Goal: Task Accomplishment & Management: Manage account settings

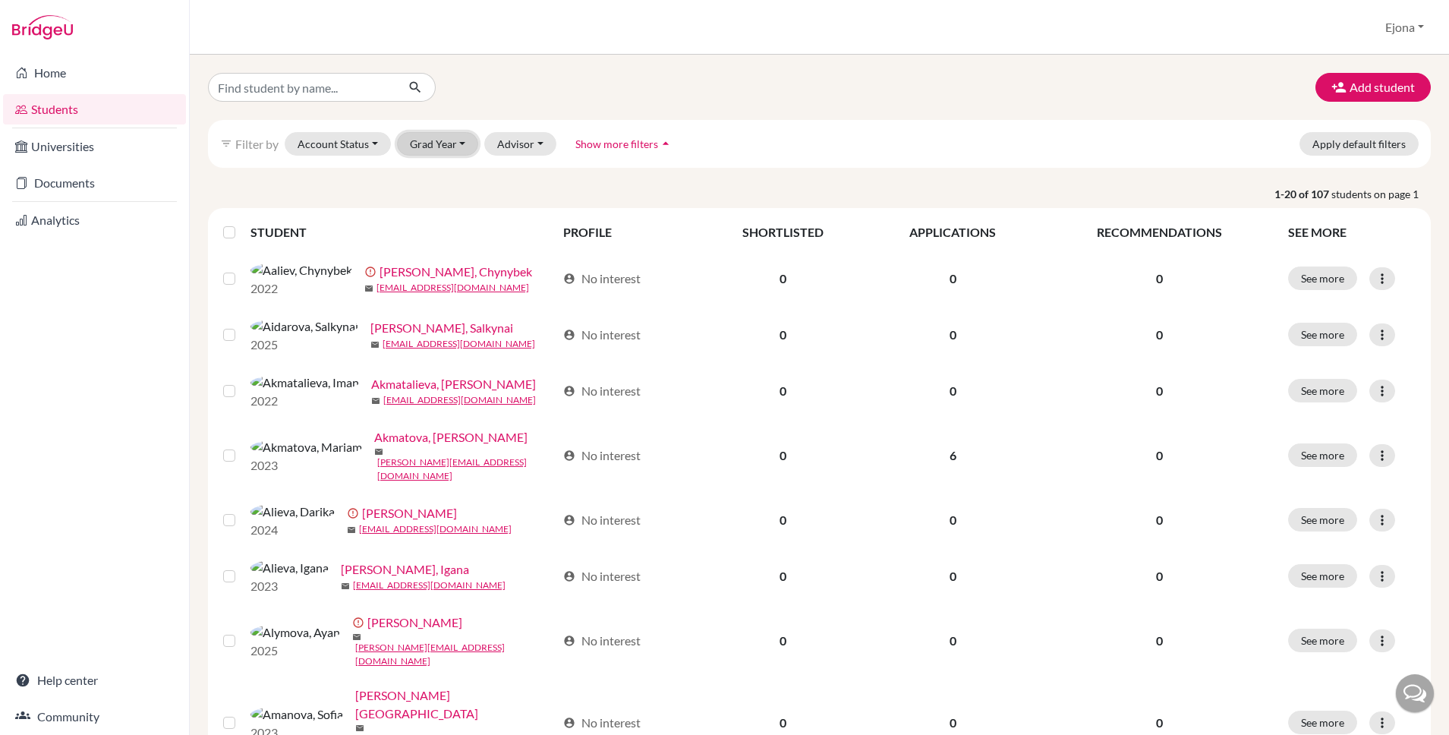
click at [467, 146] on button "Grad Year" at bounding box center [438, 144] width 82 height 24
drag, startPoint x: 562, startPoint y: 99, endPoint x: 916, endPoint y: 7, distance: 366.2
click at [562, 99] on div at bounding box center [404, 87] width 415 height 29
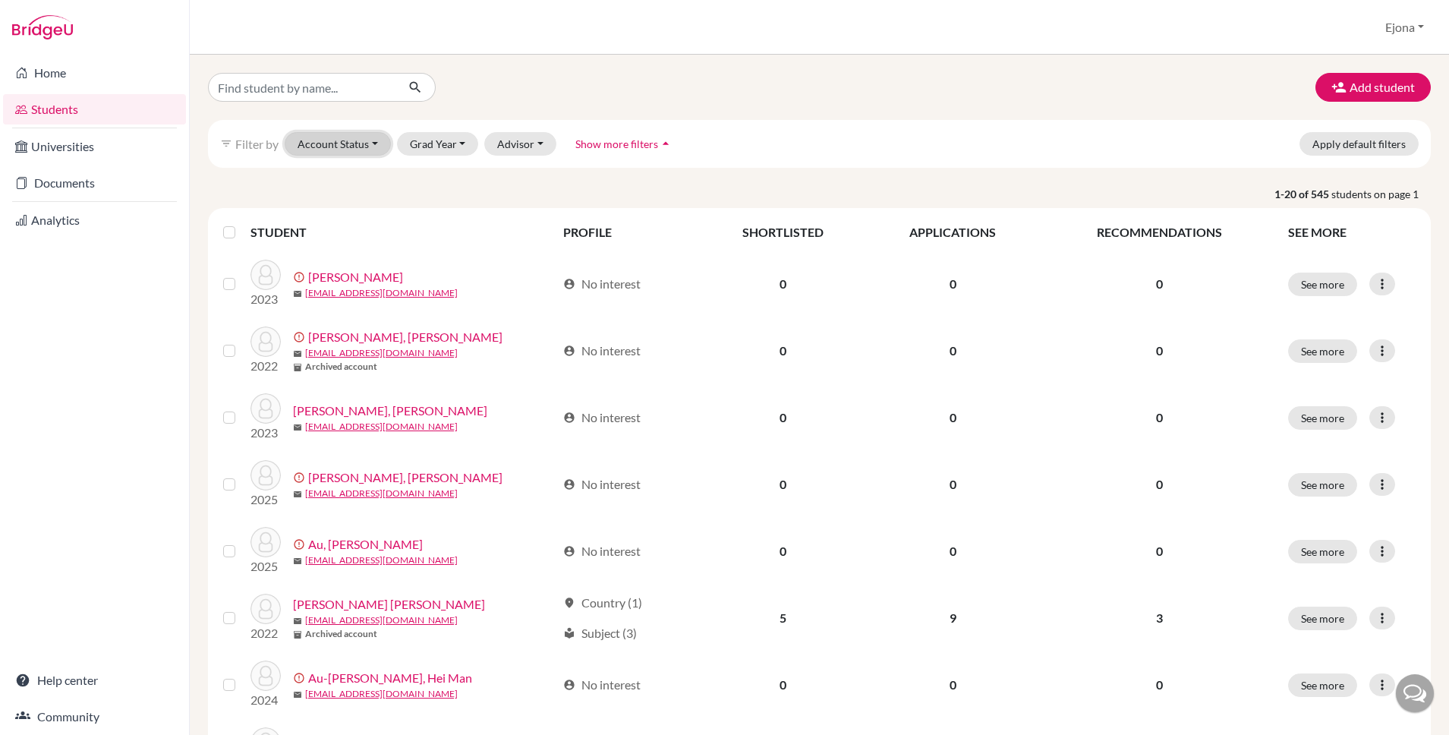
click at [373, 140] on button "Account Status" at bounding box center [338, 144] width 106 height 24
click at [468, 140] on button "Grad Year" at bounding box center [438, 144] width 82 height 24
drag, startPoint x: 622, startPoint y: 75, endPoint x: 631, endPoint y: 94, distance: 20.7
click at [622, 75] on div "Add student" at bounding box center [820, 87] width 1246 height 29
